Goal: Task Accomplishment & Management: Manage account settings

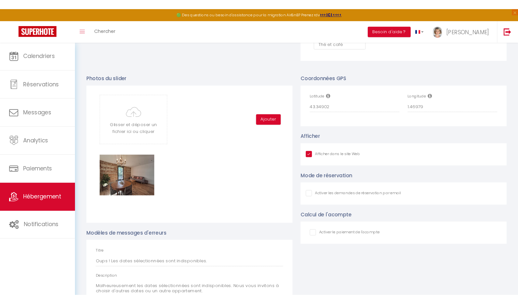
scroll to position [67, 0]
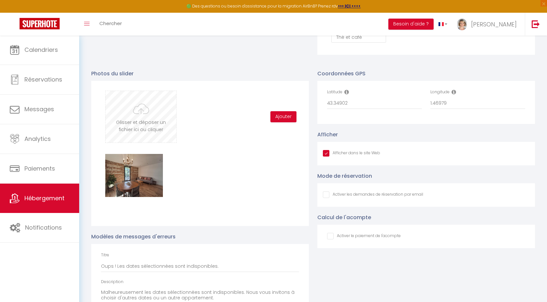
type input "C:\fakepath\WhatsApp Image [DATE] 20.17.30 (1).jpeg"
checkbox input "true"
checkbox input "false"
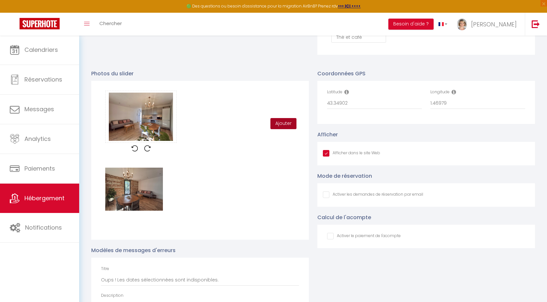
click at [283, 127] on button "Ajouter" at bounding box center [284, 123] width 26 height 11
checkbox input "true"
checkbox input "false"
checkbox input "true"
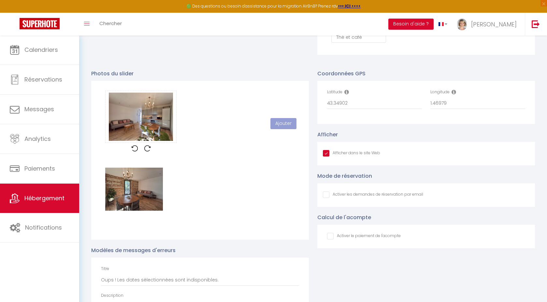
checkbox input "false"
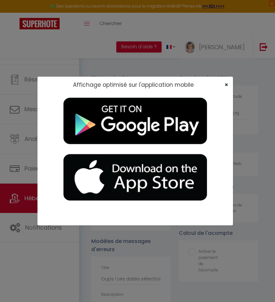
click at [226, 85] on span "×" at bounding box center [227, 85] width 4 height 8
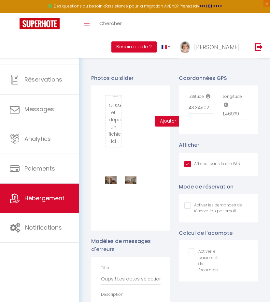
type input "C:\fakepath\WhatsApp Image [DATE] 20.17.34 (4).jpeg"
checkbox input "true"
checkbox input "false"
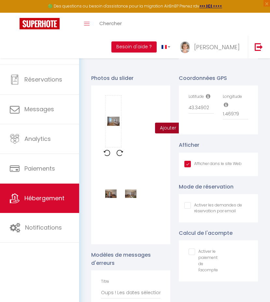
click at [165, 132] on button "Ajouter" at bounding box center [168, 128] width 26 height 11
checkbox input "true"
checkbox input "false"
checkbox input "true"
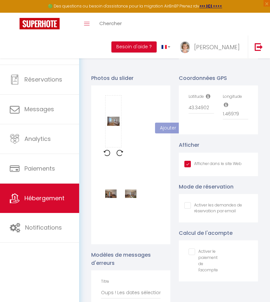
checkbox input "false"
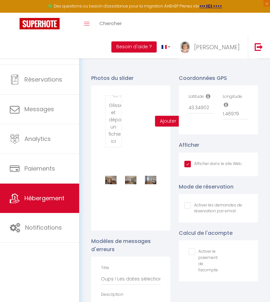
type input "C:\fakepath\WhatsApp Image [DATE] 20.17.34 (1).jpeg"
checkbox input "true"
checkbox input "false"
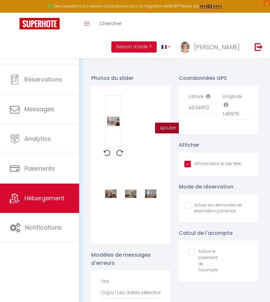
click at [167, 133] on button "Ajouter" at bounding box center [168, 128] width 26 height 11
checkbox input "true"
checkbox input "false"
checkbox input "true"
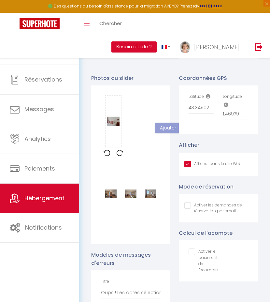
checkbox input "false"
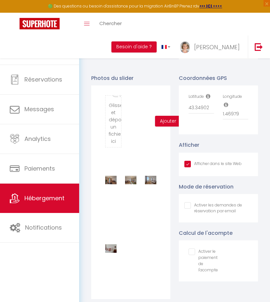
type input "C:\fakepath\WhatsApp Image [DATE] 20.17.34 (5).jpeg"
checkbox input "true"
checkbox input "false"
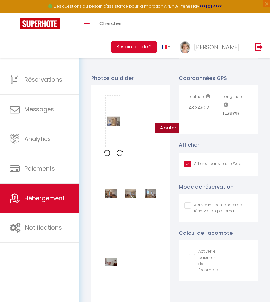
click at [165, 133] on button "Ajouter" at bounding box center [168, 128] width 26 height 11
checkbox input "true"
checkbox input "false"
checkbox input "true"
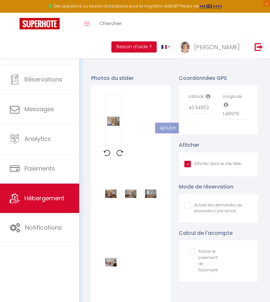
checkbox input "false"
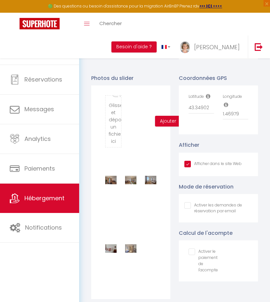
type input "C:\fakepath\WhatsApp Image [DATE] 20.17.34 (8).jpeg"
checkbox input "true"
checkbox input "false"
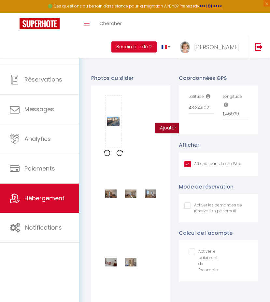
click at [170, 130] on button "Ajouter" at bounding box center [168, 128] width 26 height 11
checkbox input "true"
checkbox input "false"
checkbox input "true"
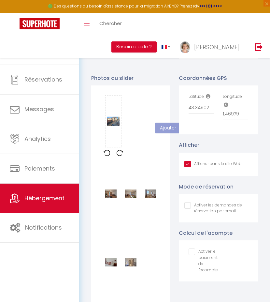
checkbox input "false"
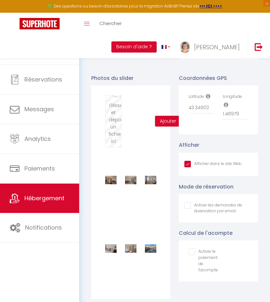
type input "C:\fakepath\WhatsApp Image [DATE] 20.17.28 (1).jpeg"
checkbox input "true"
checkbox input "false"
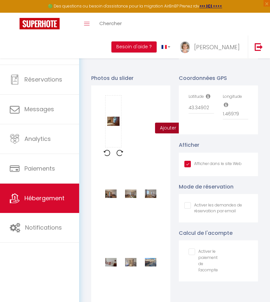
click at [166, 133] on button "Ajouter" at bounding box center [168, 128] width 26 height 11
checkbox input "true"
checkbox input "false"
checkbox input "true"
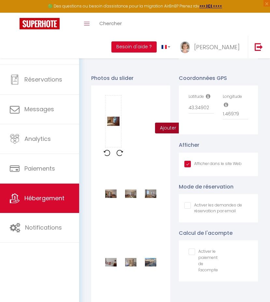
checkbox input "false"
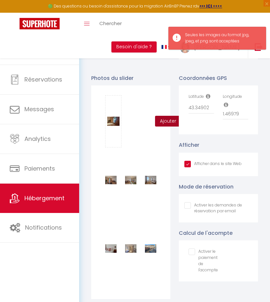
click at [166, 124] on button "Ajouter" at bounding box center [168, 121] width 26 height 11
checkbox input "true"
checkbox input "false"
checkbox input "true"
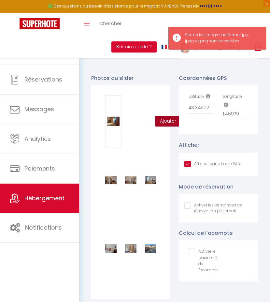
checkbox input "false"
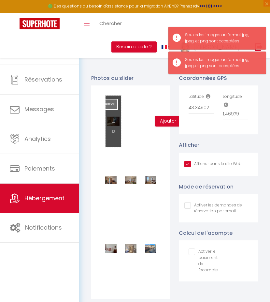
click at [112, 108] on button "Remove" at bounding box center [107, 104] width 21 height 11
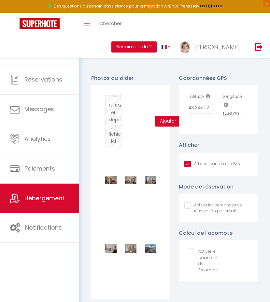
type input "C:\fakepath\WhatsApp Image [DATE] 20.17.35 (2).jpeg"
checkbox input "true"
checkbox input "false"
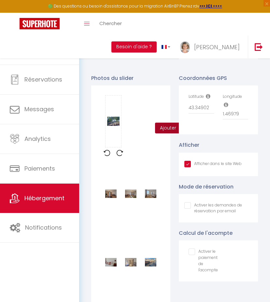
click at [164, 134] on button "Ajouter" at bounding box center [168, 128] width 26 height 11
checkbox input "true"
checkbox input "false"
checkbox input "true"
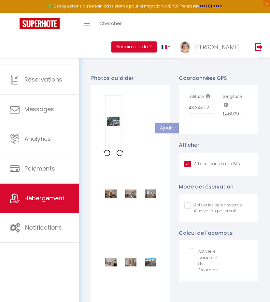
checkbox input "false"
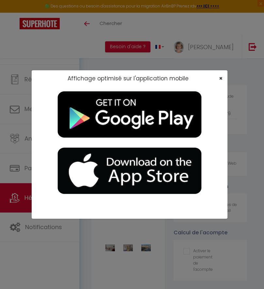
click at [220, 77] on span "×" at bounding box center [221, 78] width 4 height 8
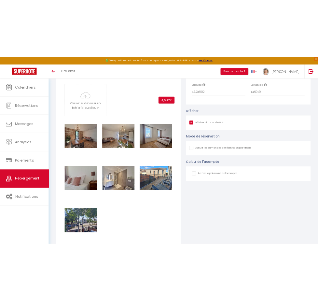
scroll to position [706, 0]
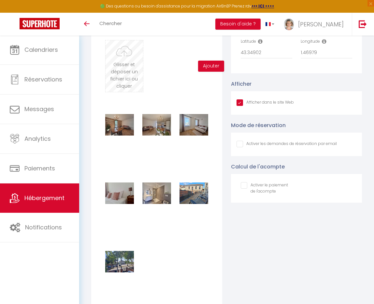
type input "C:\fakepath\WhatsApp Image [DATE] 20.17.28 (1).jpeg"
checkbox input "true"
checkbox input "false"
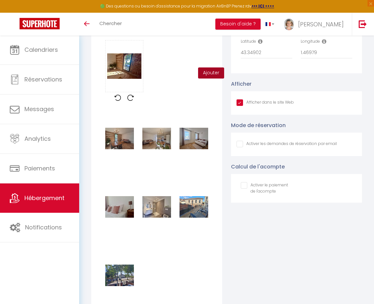
click at [213, 78] on button "Ajouter" at bounding box center [211, 72] width 26 height 11
checkbox input "true"
checkbox input "false"
checkbox input "true"
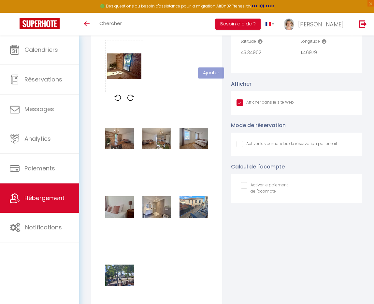
checkbox input "false"
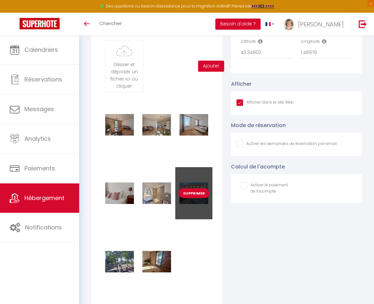
drag, startPoint x: 164, startPoint y: 266, endPoint x: 177, endPoint y: 209, distance: 59.3
click at [177, 209] on div "Supprimer Supprimer Supprimer Supprimer Supprimer Supprimer Supprimer Supprimer" at bounding box center [156, 201] width 111 height 205
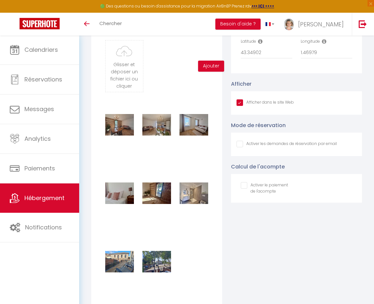
checkbox input "true"
checkbox input "false"
click at [184, 230] on div "Supprimer Supprimer Supprimer Supprimer Supprimer Supprimer Supprimer Supprimer" at bounding box center [156, 201] width 111 height 205
checkbox input "true"
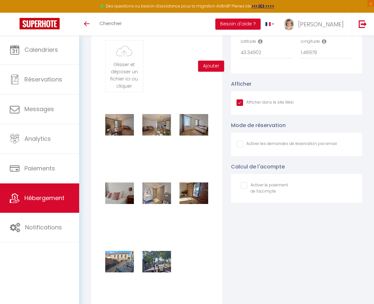
checkbox input "false"
click at [184, 265] on div "Supprimer Supprimer Supprimer Supprimer Supprimer Supprimer Supprimer Supprimer" at bounding box center [156, 201] width 111 height 205
click at [203, 249] on div "Supprimer Supprimer Supprimer Supprimer Supprimer Supprimer Supprimer Supprimer" at bounding box center [156, 201] width 111 height 205
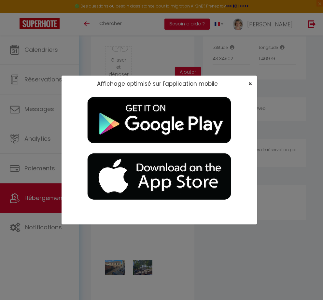
click at [250, 84] on span "×" at bounding box center [251, 84] width 4 height 8
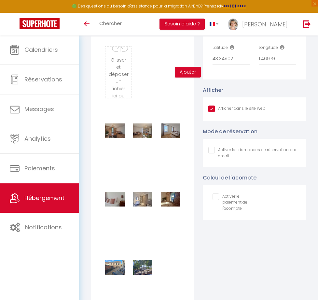
click at [220, 262] on div "Coordonnées GPS Latitude 43.34902 Longitude 1.46979 Afficher Afficher dans le s…" at bounding box center [255, 237] width 112 height 437
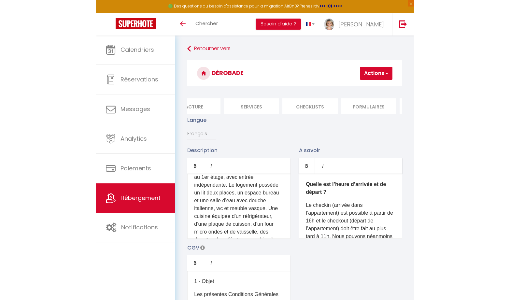
scroll to position [0, 0]
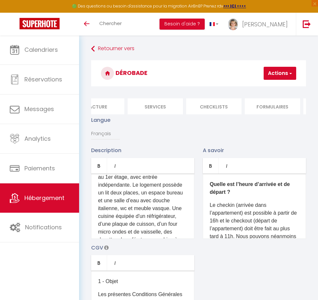
click at [280, 74] on button "Actions" at bounding box center [280, 73] width 33 height 13
click at [269, 90] on input "Enregistrer" at bounding box center [263, 87] width 24 height 7
checkbox input "true"
checkbox input "false"
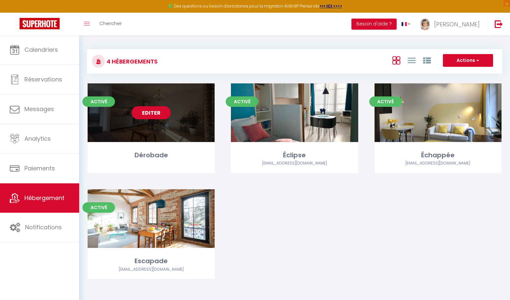
click at [154, 114] on link "Editer" at bounding box center [151, 112] width 39 height 13
select select "3"
select select "2"
select select "1"
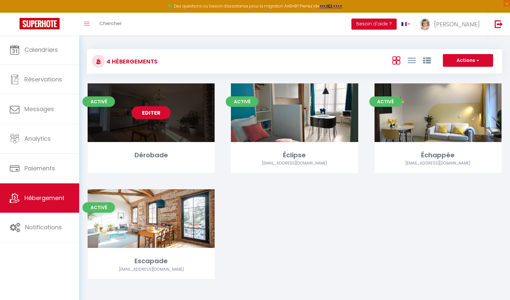
select select
select select "28"
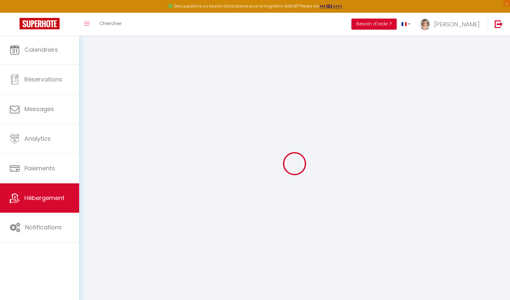
select select
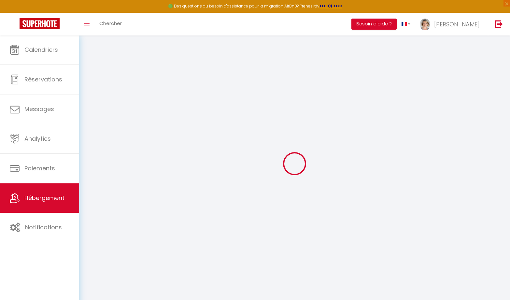
select select
checkbox input "false"
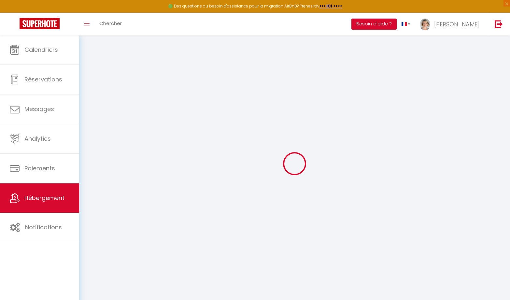
select select
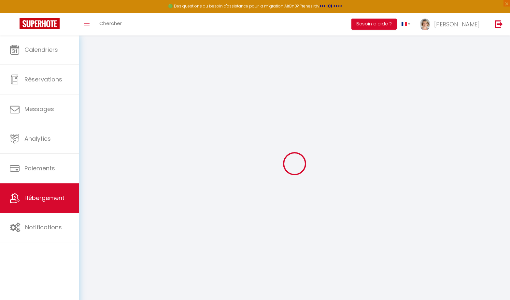
select select
checkbox input "false"
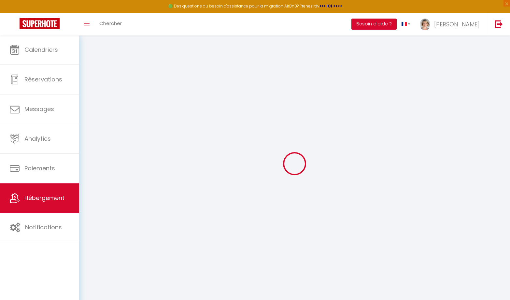
checkbox input "false"
select select
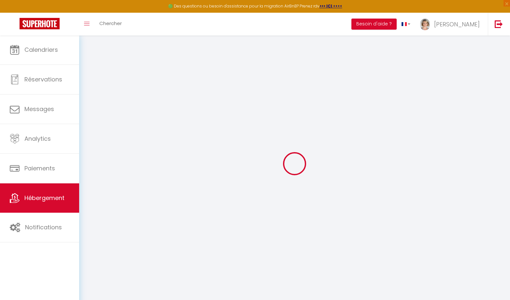
select select
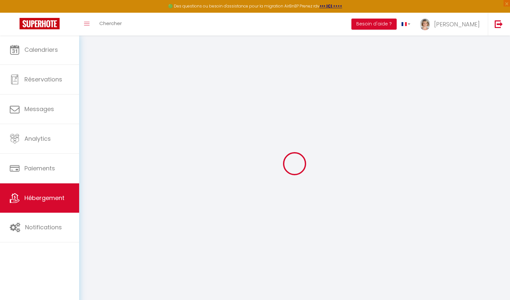
checkbox input "false"
select select
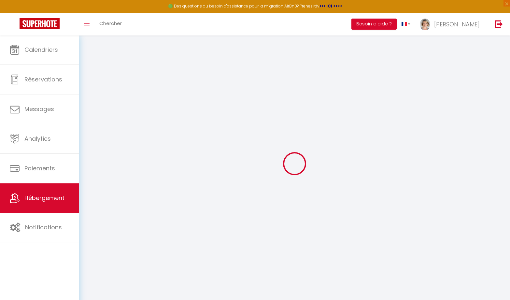
select select
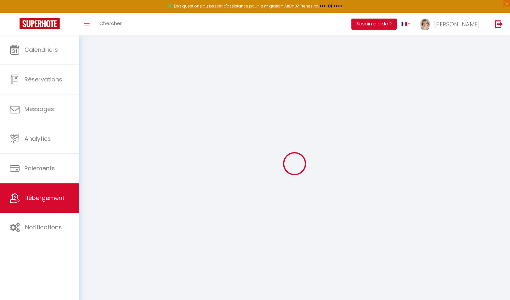
select select
checkbox input "false"
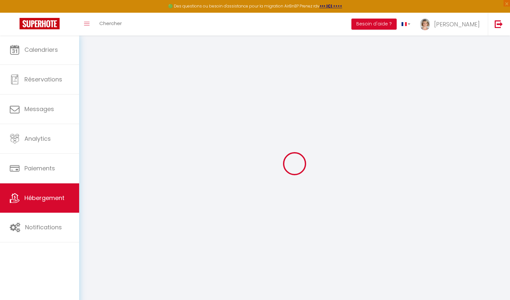
checkbox input "false"
select select
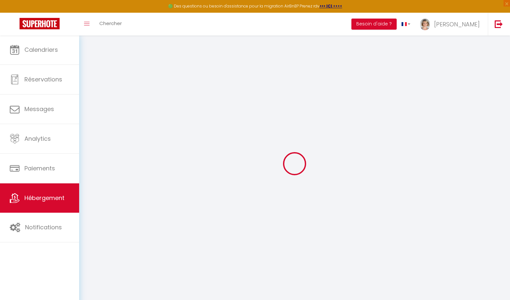
select select
checkbox input "false"
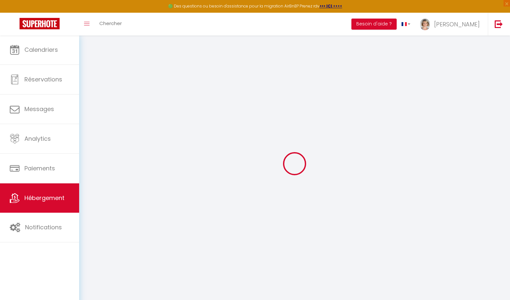
checkbox input "false"
select select
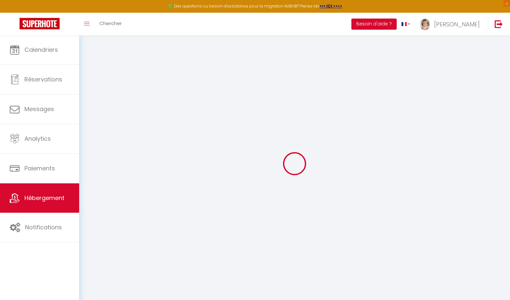
select select
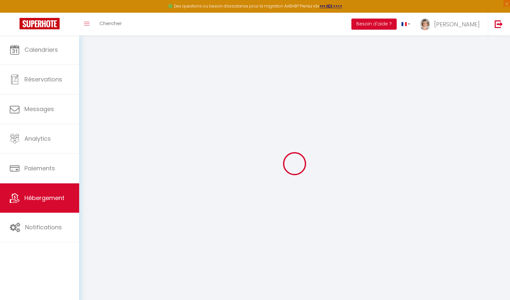
select select
checkbox input "false"
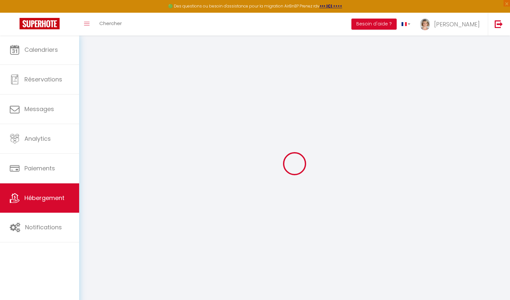
select select
type input "Dérobade"
type input "[PERSON_NAME]"
type input "Poussart-[PERSON_NAME]"
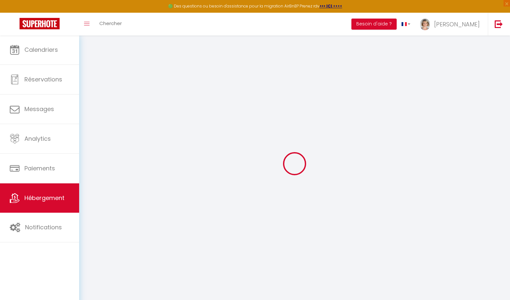
type input "20 Bd [PERSON_NAME]"
type input "31190"
type input "Auterive"
type input "87"
type input "20"
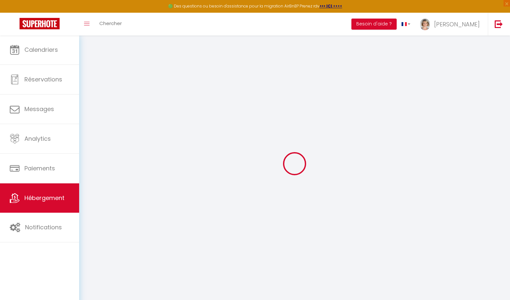
select select
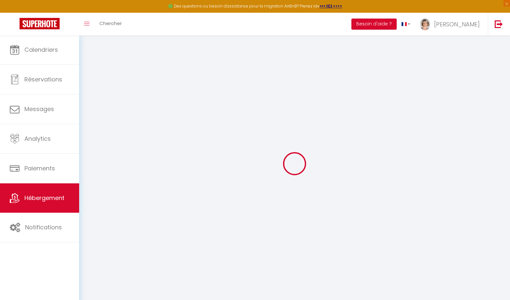
type input "20 Bd [PERSON_NAME]"
type input "31190"
type input "Auterive"
type input "[EMAIL_ADDRESS][DOMAIN_NAME]"
select select "5427"
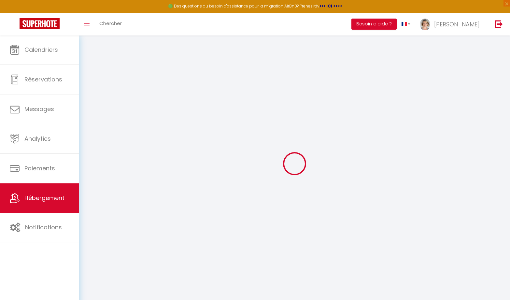
checkbox input "false"
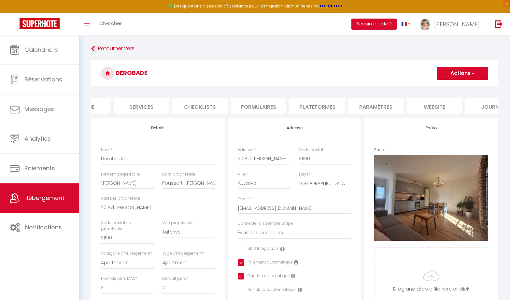
scroll to position [0, 154]
click at [438, 107] on li "website" at bounding box center [434, 106] width 55 height 16
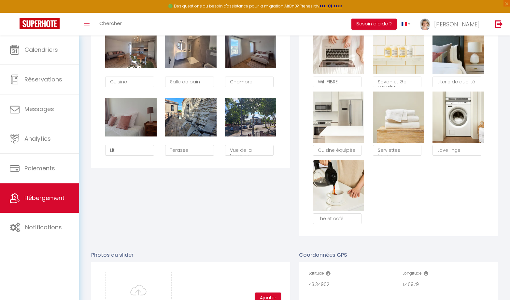
scroll to position [475, 0]
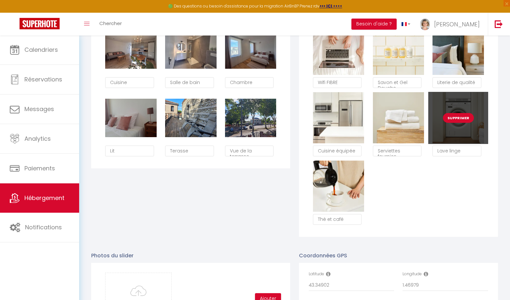
click at [463, 120] on button "Supprimer" at bounding box center [458, 118] width 31 height 10
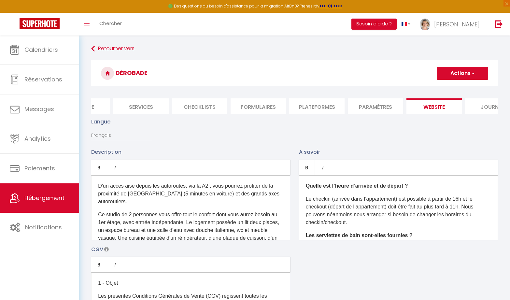
scroll to position [0, 0]
click at [461, 76] on button "Actions" at bounding box center [463, 73] width 52 height 13
click at [454, 89] on input "Enregistrer" at bounding box center [455, 87] width 24 height 7
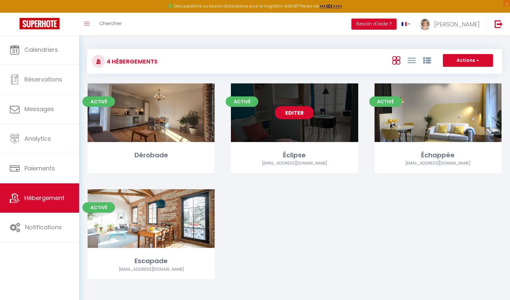
click at [294, 115] on link "Editer" at bounding box center [294, 112] width 39 height 13
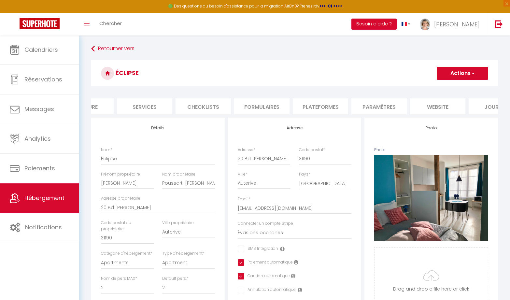
scroll to position [0, 152]
click at [434, 108] on li "website" at bounding box center [436, 106] width 55 height 16
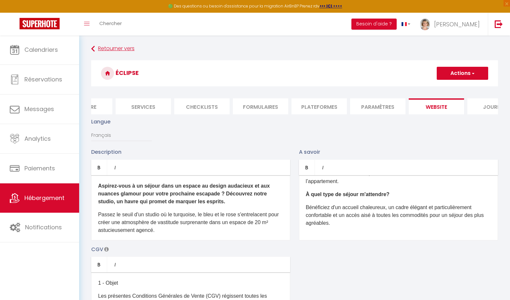
click at [101, 49] on link "Retourner vers" at bounding box center [294, 49] width 407 height 12
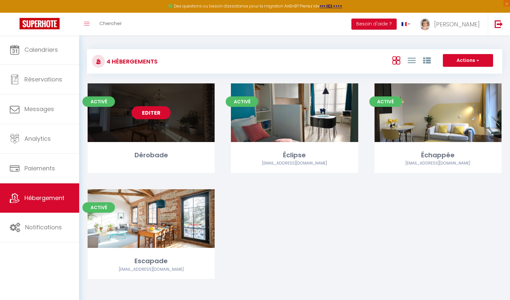
click at [149, 114] on link "Editer" at bounding box center [151, 112] width 39 height 13
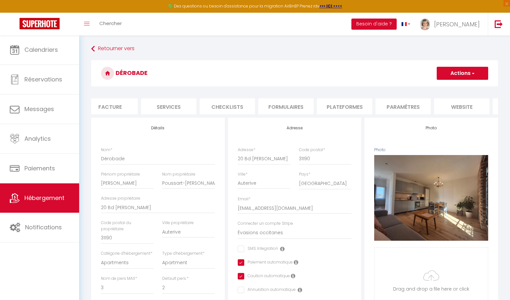
scroll to position [0, 176]
click at [417, 104] on li "website" at bounding box center [411, 106] width 55 height 16
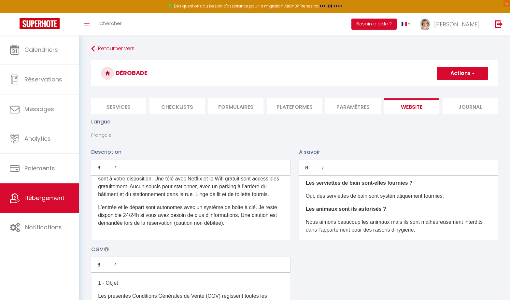
scroll to position [83, 0]
click at [470, 73] on button "Actions" at bounding box center [463, 73] width 52 height 13
click at [452, 87] on input "Enregistrer" at bounding box center [455, 87] width 24 height 7
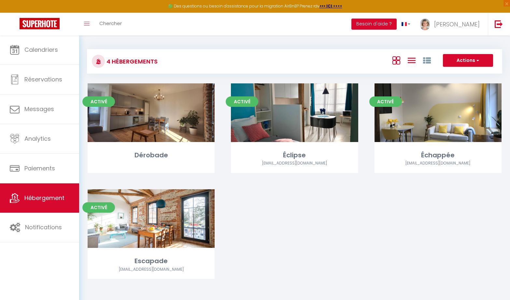
click at [412, 63] on icon at bounding box center [412, 60] width 8 height 8
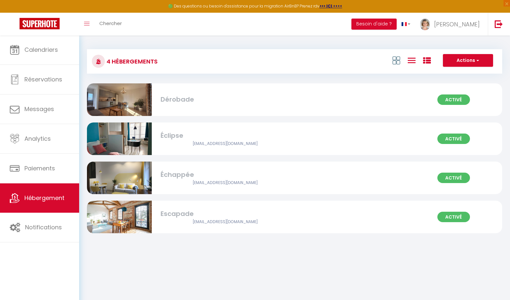
click at [428, 62] on icon at bounding box center [427, 61] width 8 height 8
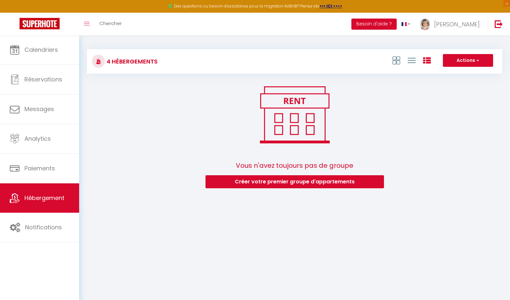
click at [311, 180] on button "Créer votre premier groupe d'appartements" at bounding box center [295, 181] width 179 height 13
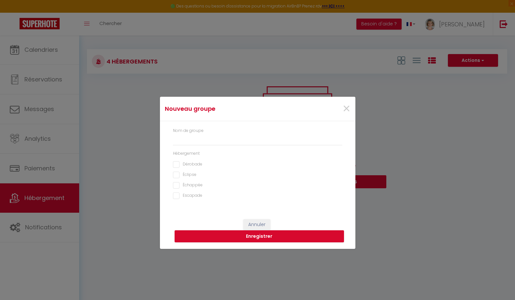
click at [178, 164] on input "Dérobade" at bounding box center [257, 164] width 169 height 7
click at [178, 178] on div "Éclipse" at bounding box center [257, 175] width 169 height 7
click at [178, 172] on input "Éclipse" at bounding box center [257, 175] width 169 height 7
click at [176, 186] on input "Échappée" at bounding box center [257, 185] width 169 height 7
click at [177, 197] on input "Escapade" at bounding box center [257, 196] width 169 height 7
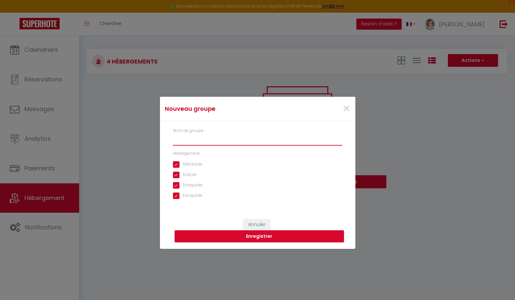
click at [198, 138] on input "text" at bounding box center [257, 140] width 169 height 12
click at [247, 236] on button "Enregistrer" at bounding box center [259, 236] width 169 height 12
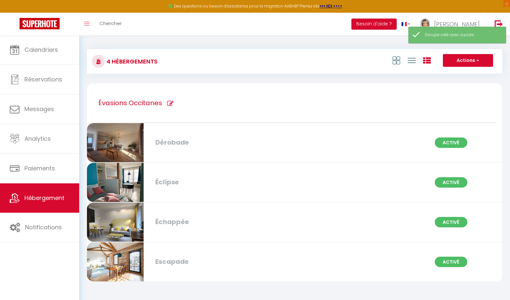
click at [470, 63] on button "Actions" at bounding box center [468, 60] width 50 height 13
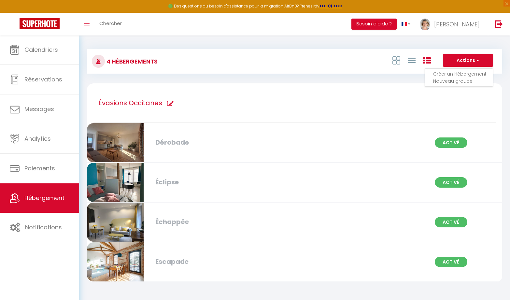
click at [411, 115] on div "Évasions Occitanes" at bounding box center [295, 103] width 403 height 40
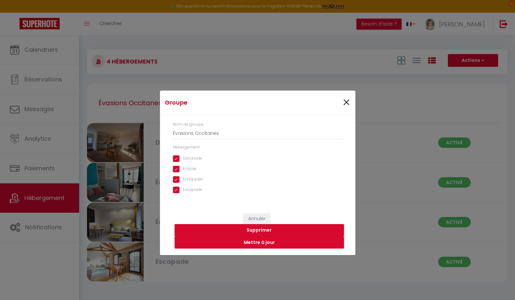
click at [346, 98] on span "×" at bounding box center [347, 103] width 8 height 20
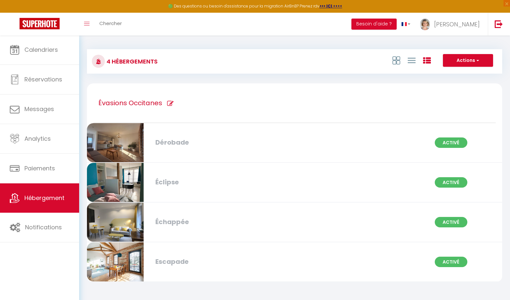
click at [465, 58] on button "Actions" at bounding box center [468, 60] width 50 height 13
click at [409, 75] on div "4 Hébergements Actions Créer un Hébergement Nouveau groupe Initialiser les appa…" at bounding box center [295, 163] width 416 height 240
click at [170, 103] on icon at bounding box center [170, 103] width 7 height 7
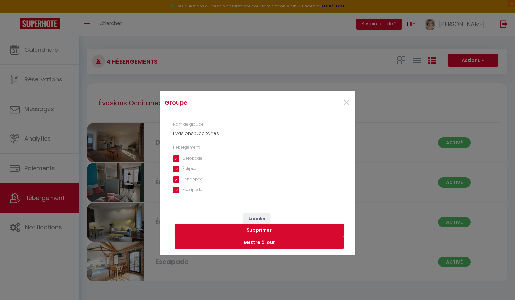
click at [264, 243] on button "Mettre à jour" at bounding box center [259, 243] width 169 height 12
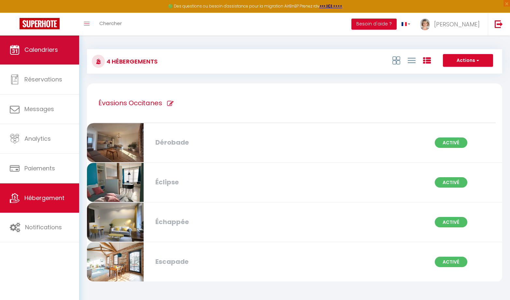
click at [51, 49] on span "Calendriers" at bounding box center [41, 50] width 34 height 8
